Goal: Task Accomplishment & Management: Use online tool/utility

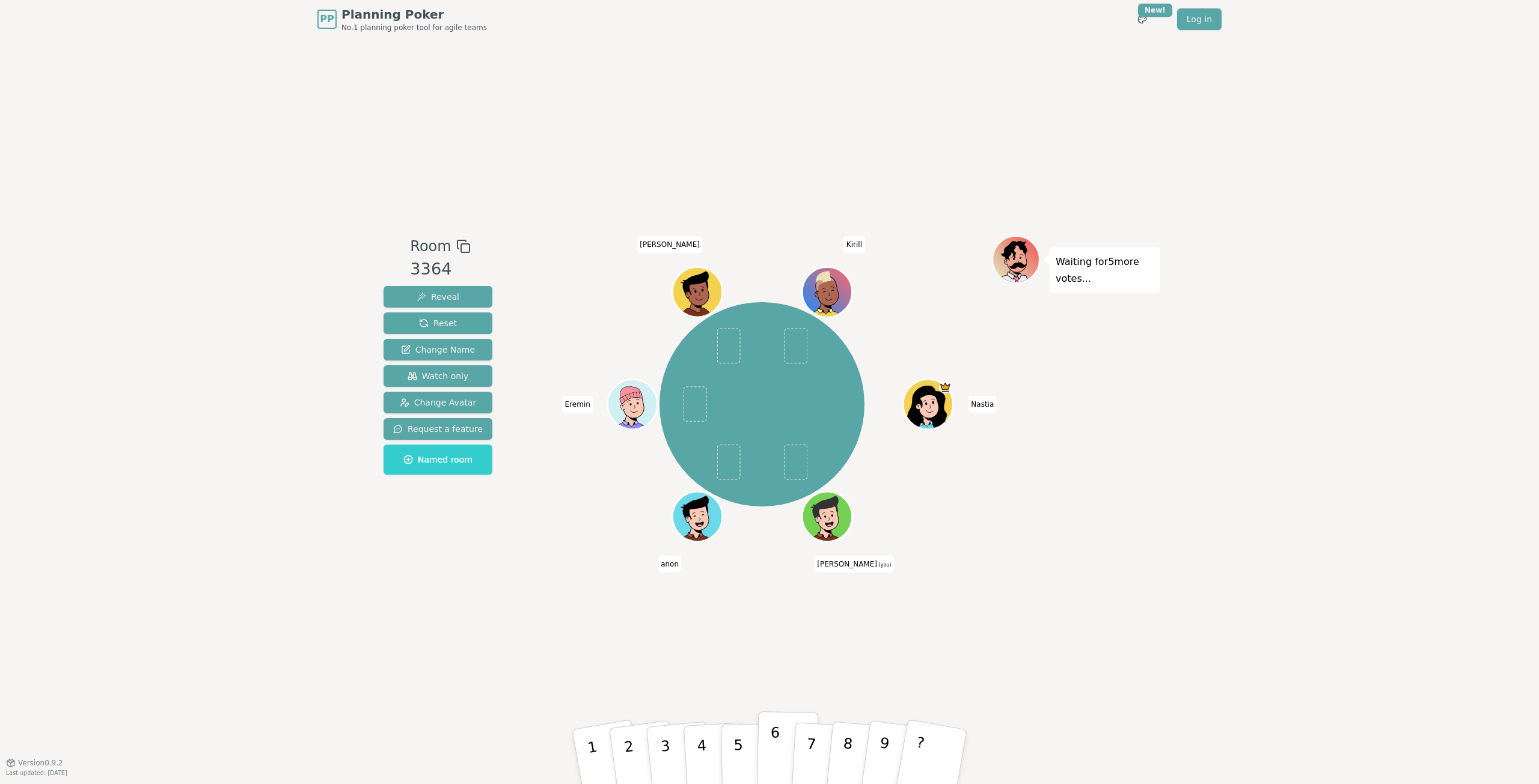
click at [774, 738] on p "6" at bounding box center [775, 757] width 10 height 65
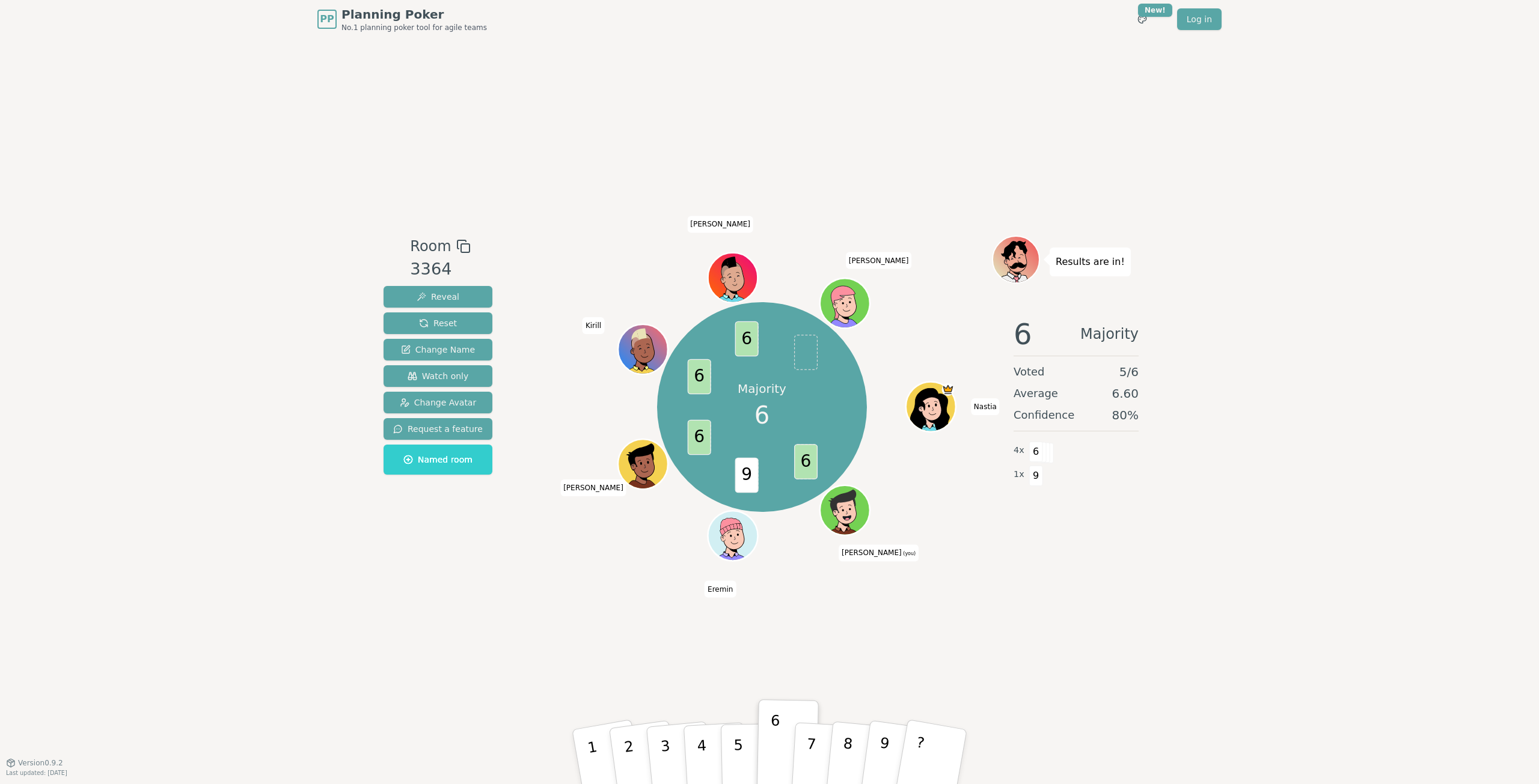
click at [1119, 619] on div "Room 3364 Reveal Reset Change Name Watch only Change Avatar Request a feature N…" at bounding box center [769, 400] width 781 height 724
click at [691, 617] on div "Room 3364 Reveal Reset Change Name Watch only Change Avatar Request a feature N…" at bounding box center [769, 400] width 781 height 724
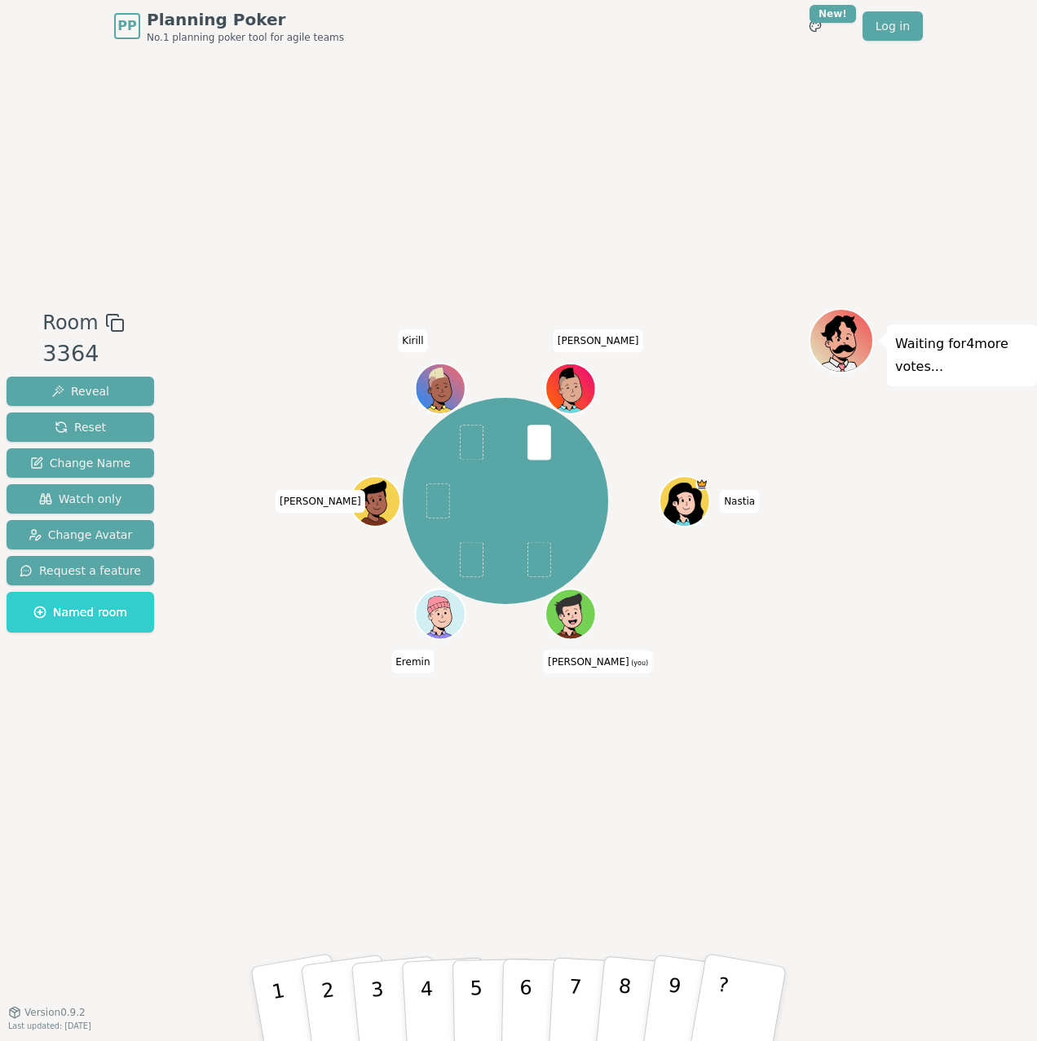
click at [1003, 676] on div "Waiting for 4 more votes..." at bounding box center [922, 532] width 228 height 448
click at [517, 996] on button "6" at bounding box center [543, 1004] width 84 height 124
click at [1008, 593] on div "Waiting for [PERSON_NAME] 's vote..." at bounding box center [922, 532] width 228 height 448
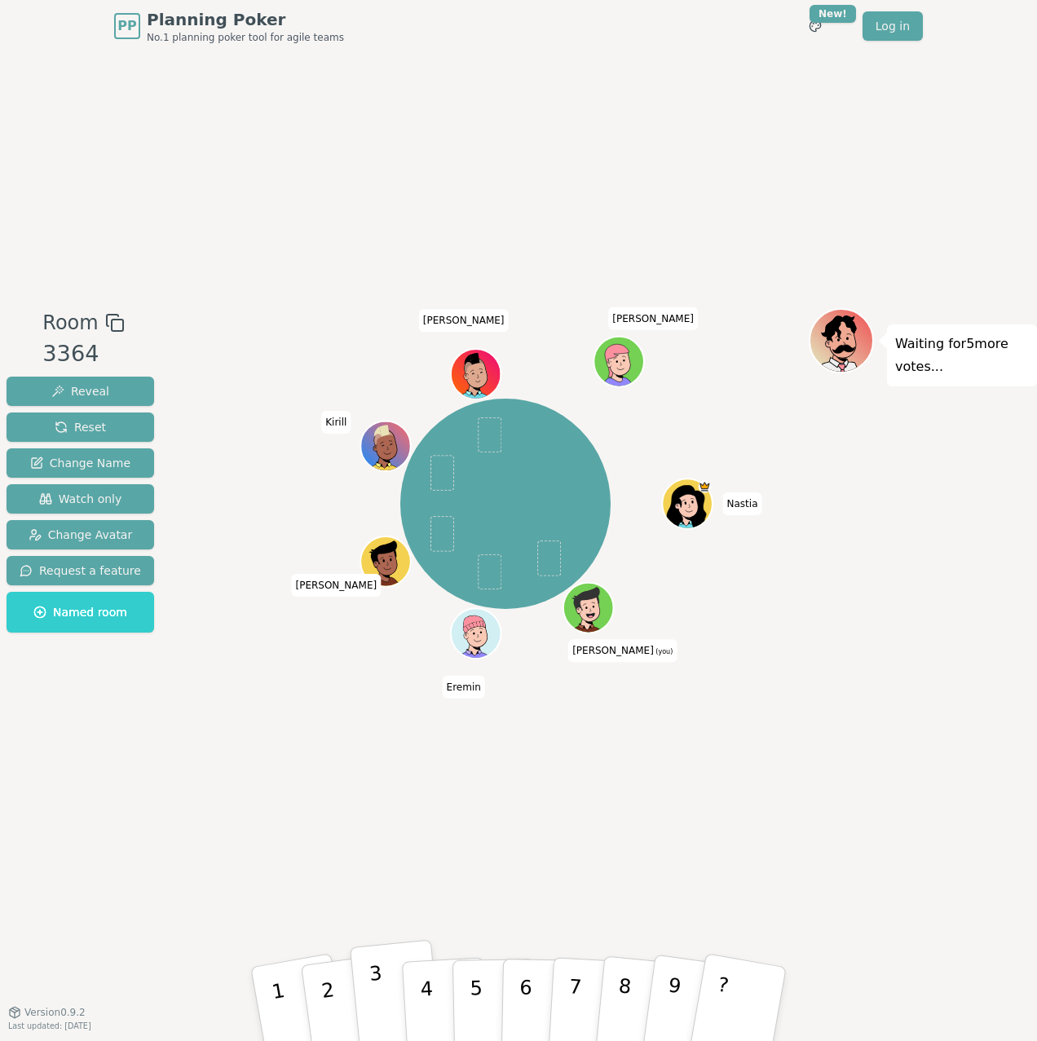
click at [381, 998] on p "3" at bounding box center [378, 1006] width 21 height 89
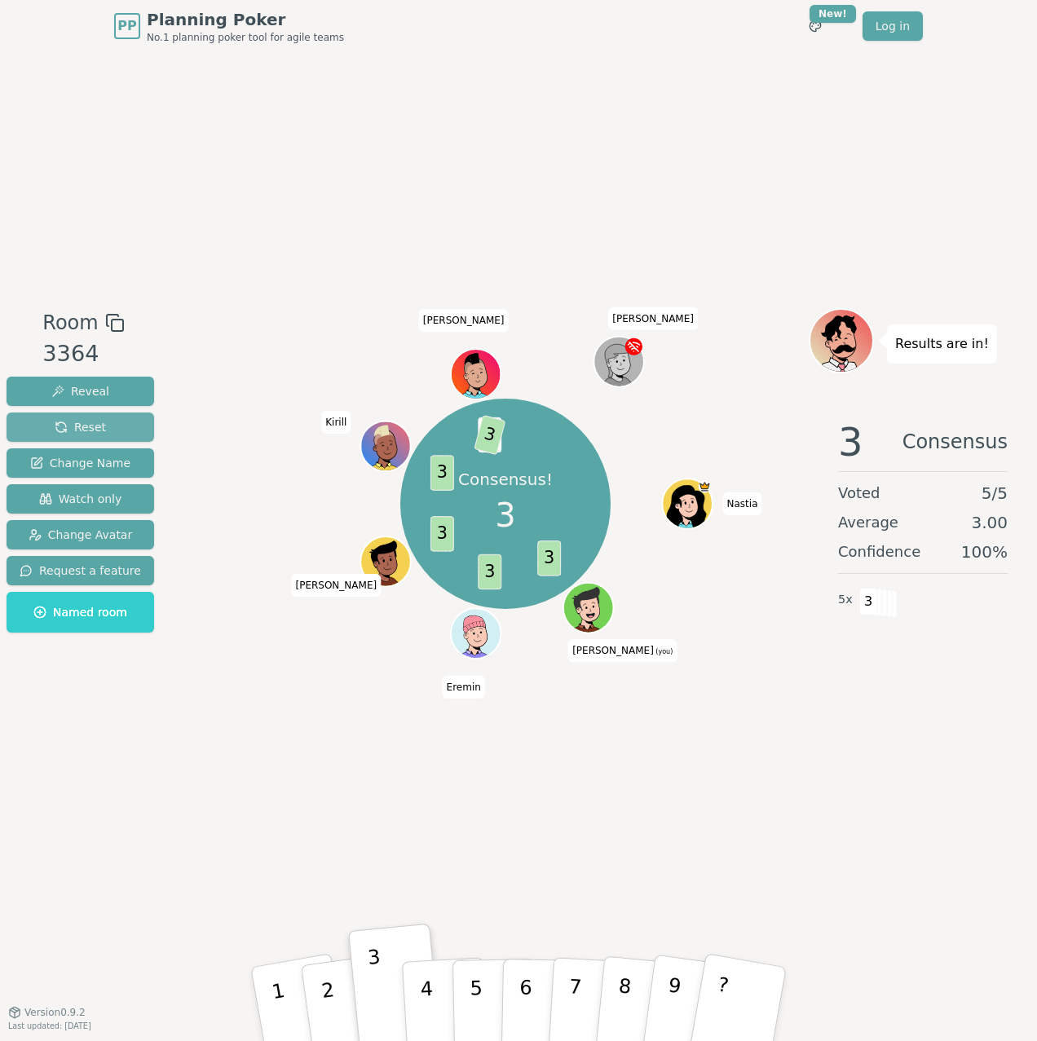
click at [99, 428] on button "Reset" at bounding box center [81, 426] width 148 height 29
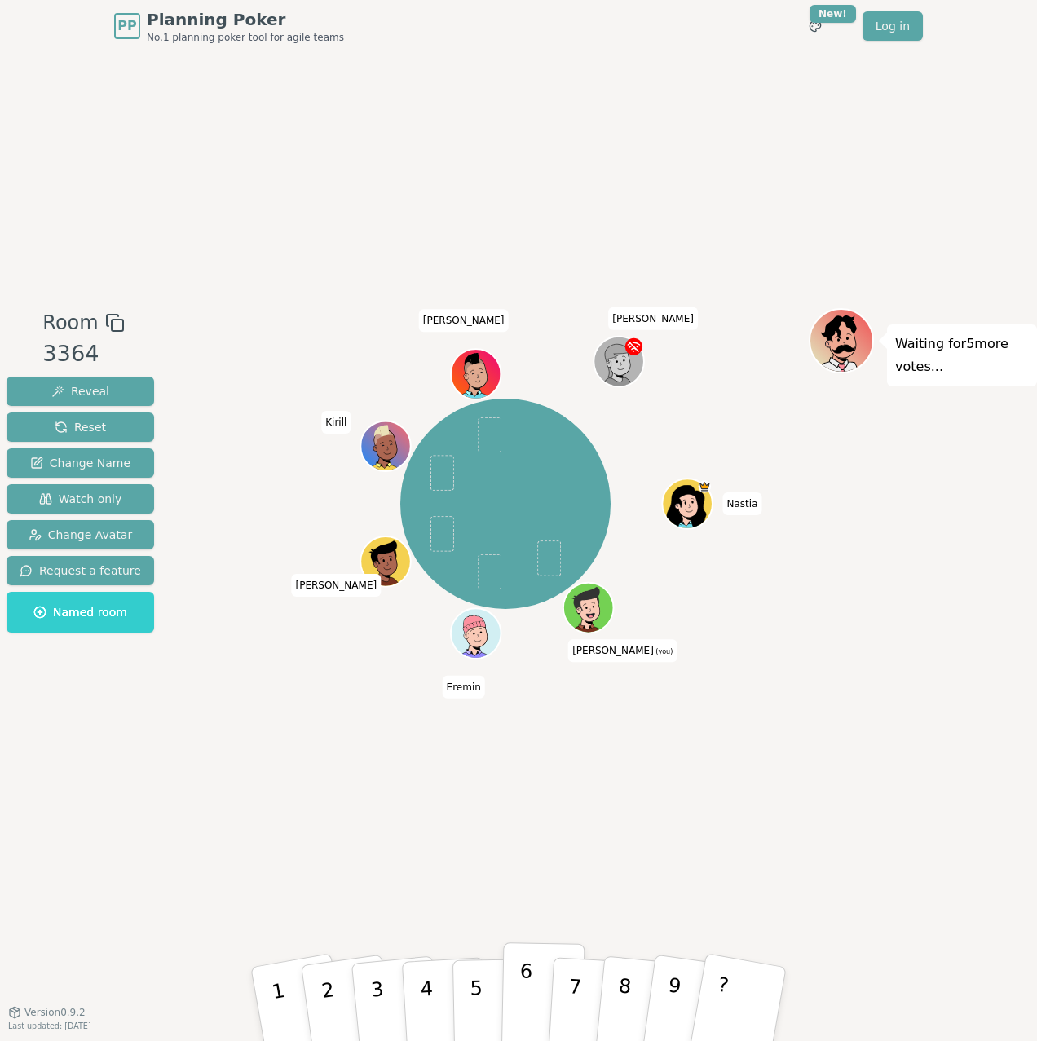
click at [518, 991] on button "6" at bounding box center [543, 1004] width 84 height 124
click at [524, 1004] on p "6" at bounding box center [525, 1003] width 14 height 88
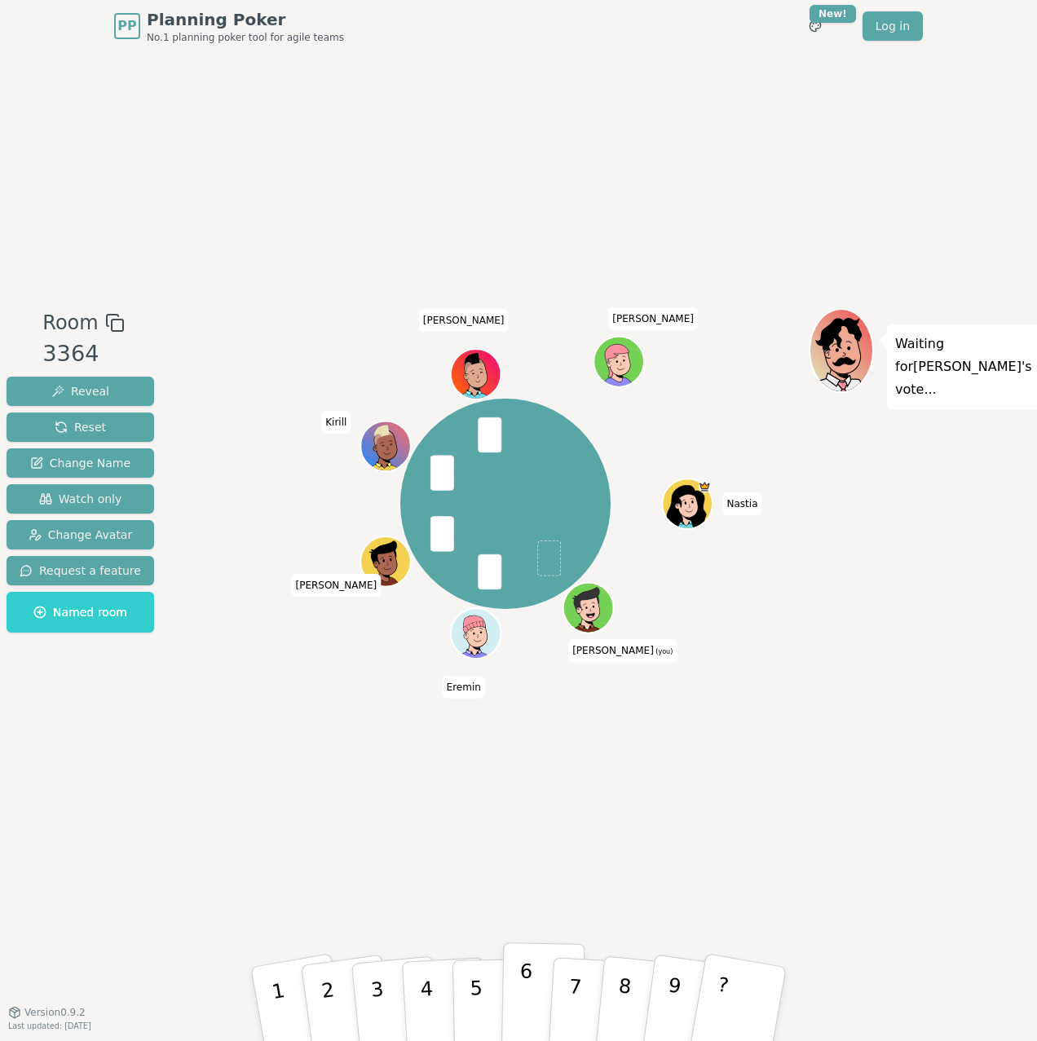
click at [526, 989] on p "6" at bounding box center [525, 1003] width 14 height 88
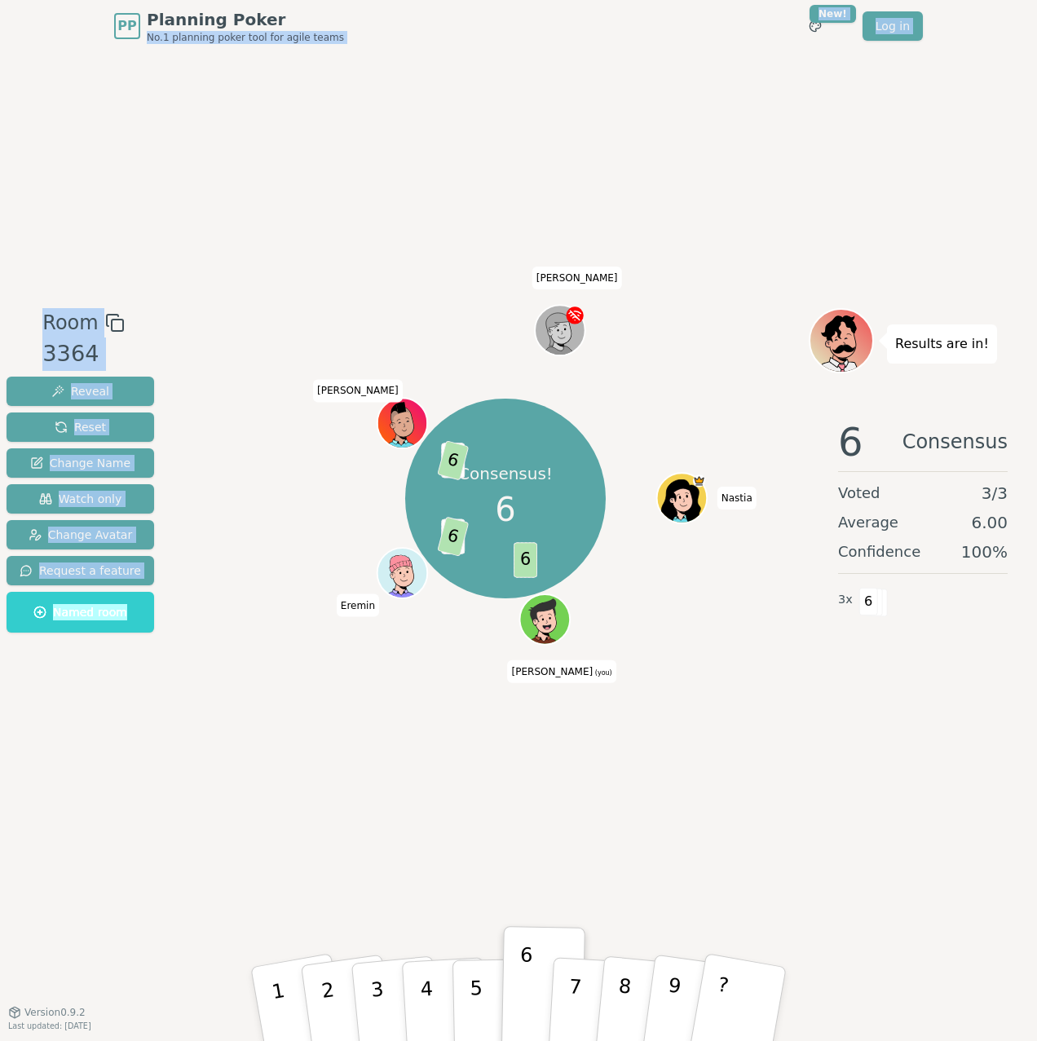
drag, startPoint x: 494, startPoint y: 14, endPoint x: 430, endPoint y: 68, distance: 83.8
click at [430, 68] on div "PP Planning Poker No.1 planning poker tool for agile teams Toggle theme New! Lo…" at bounding box center [518, 520] width 1037 height 1041
